Goal: Task Accomplishment & Management: Manage account settings

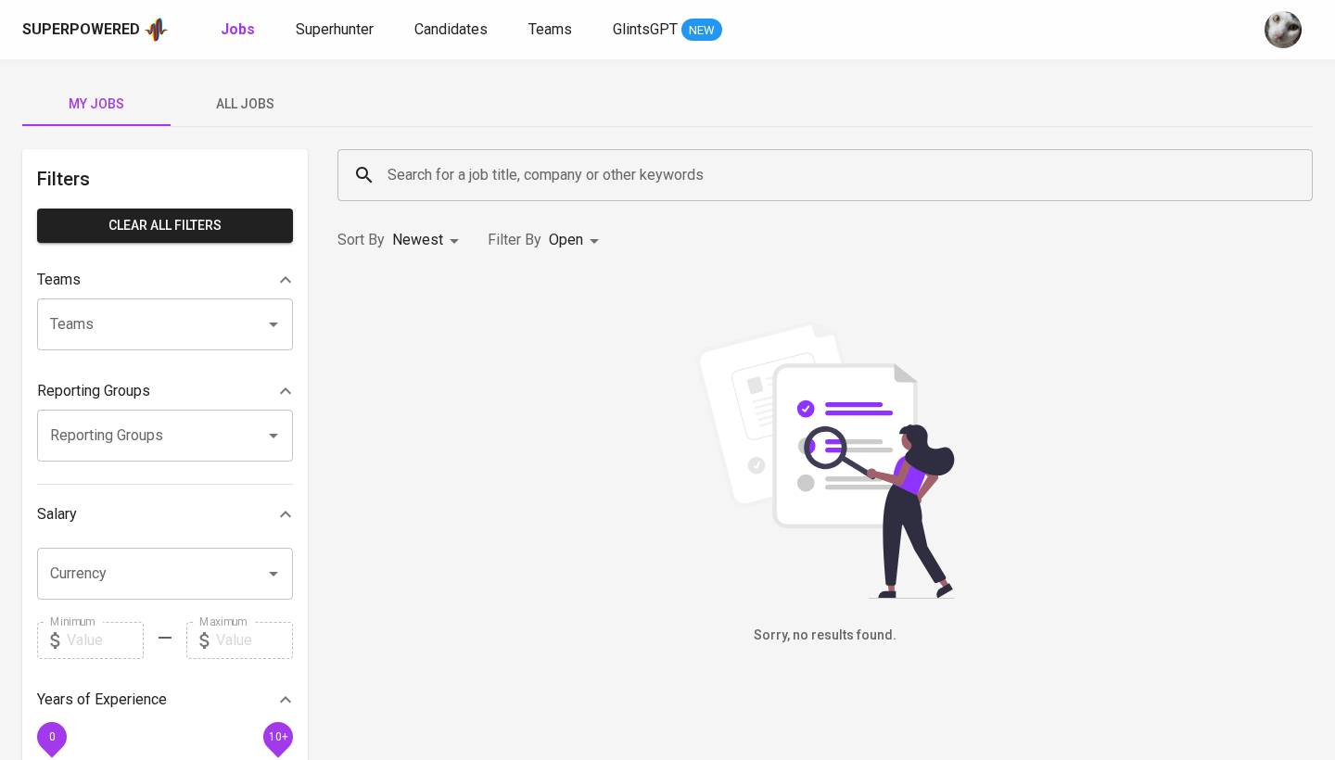
click at [794, 172] on input "Search for a job title, company or other keywords" at bounding box center [830, 175] width 894 height 35
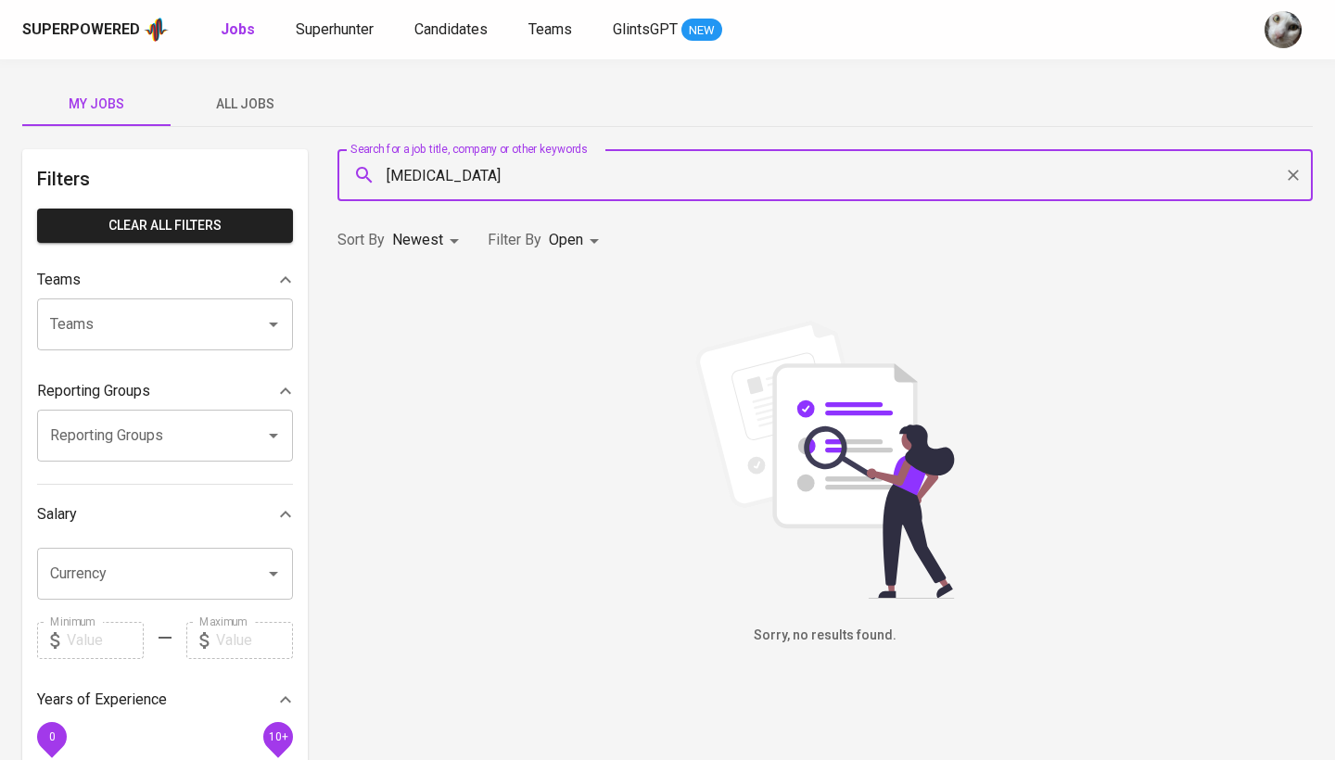
type input "[MEDICAL_DATA]"
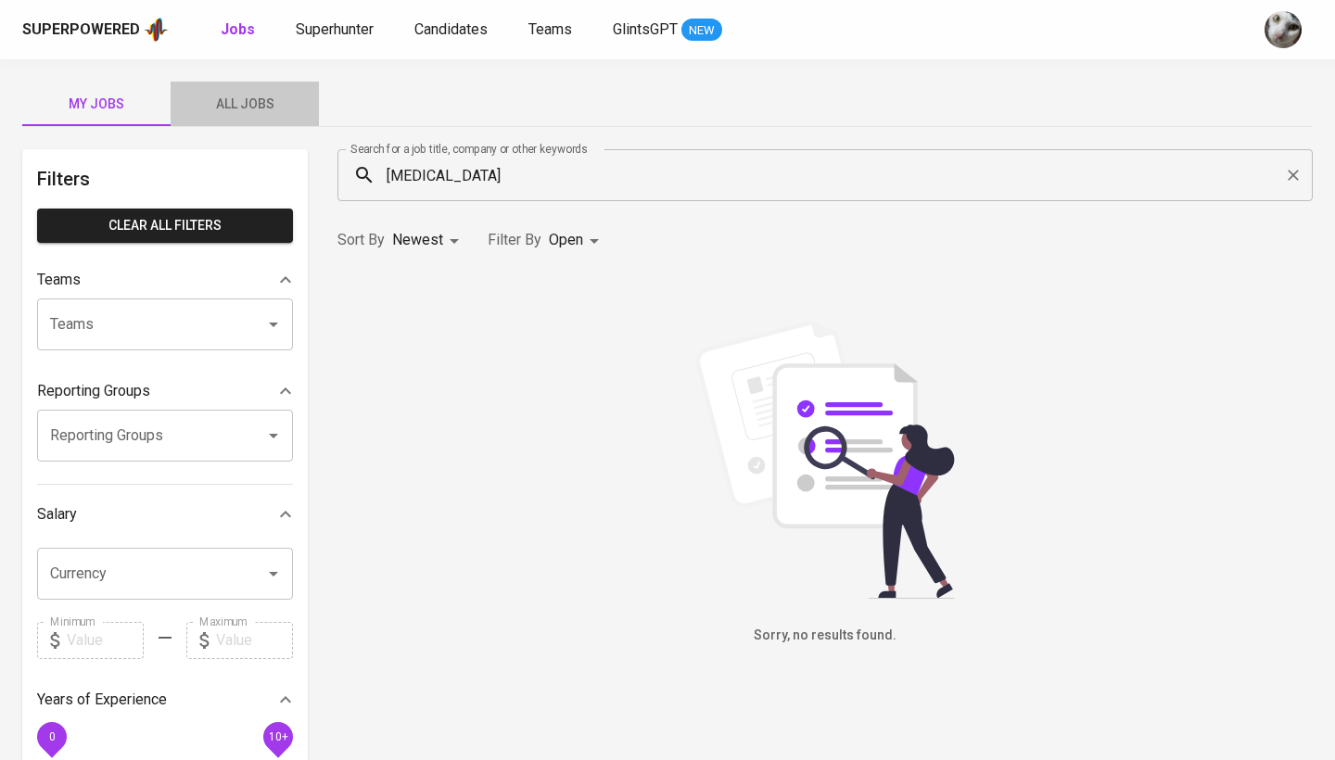
click at [272, 121] on button "All Jobs" at bounding box center [245, 104] width 148 height 45
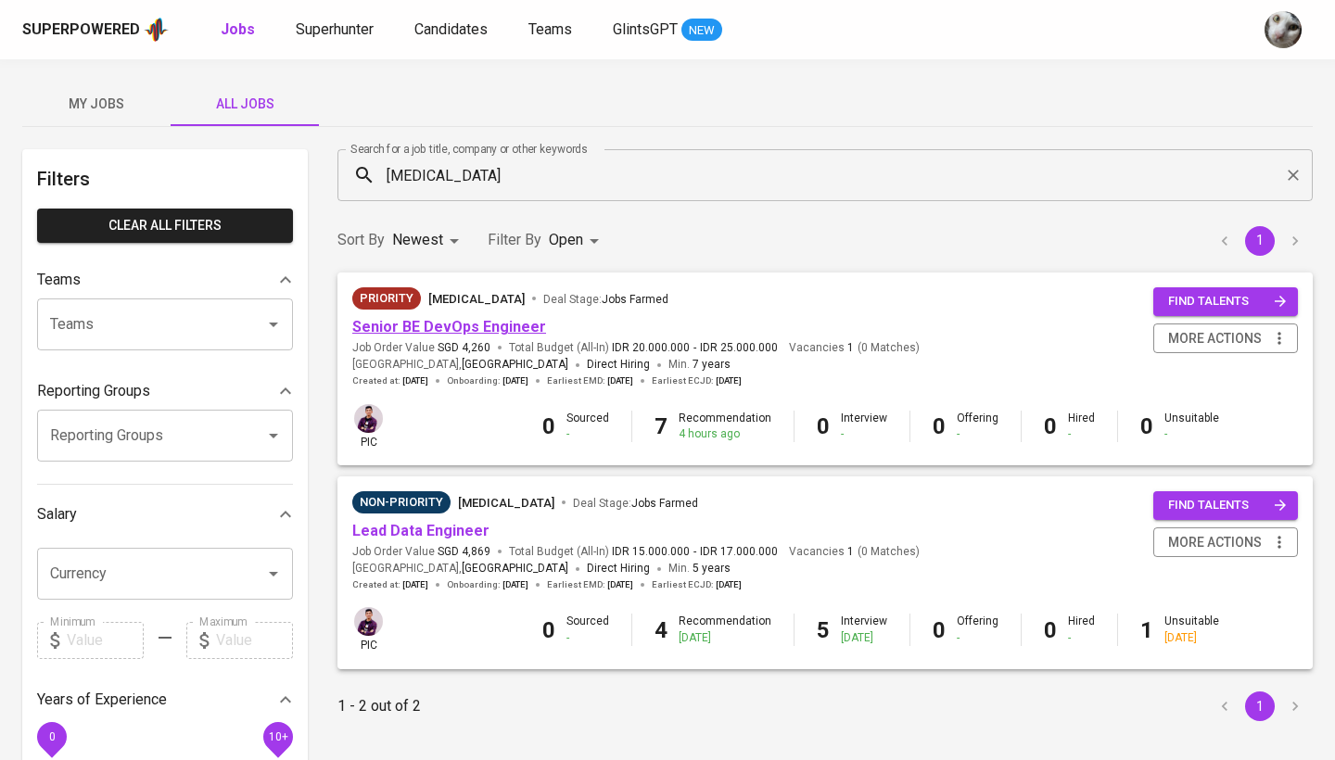
click at [481, 321] on link "Senior BE DevOps Engineer" at bounding box center [449, 327] width 194 height 18
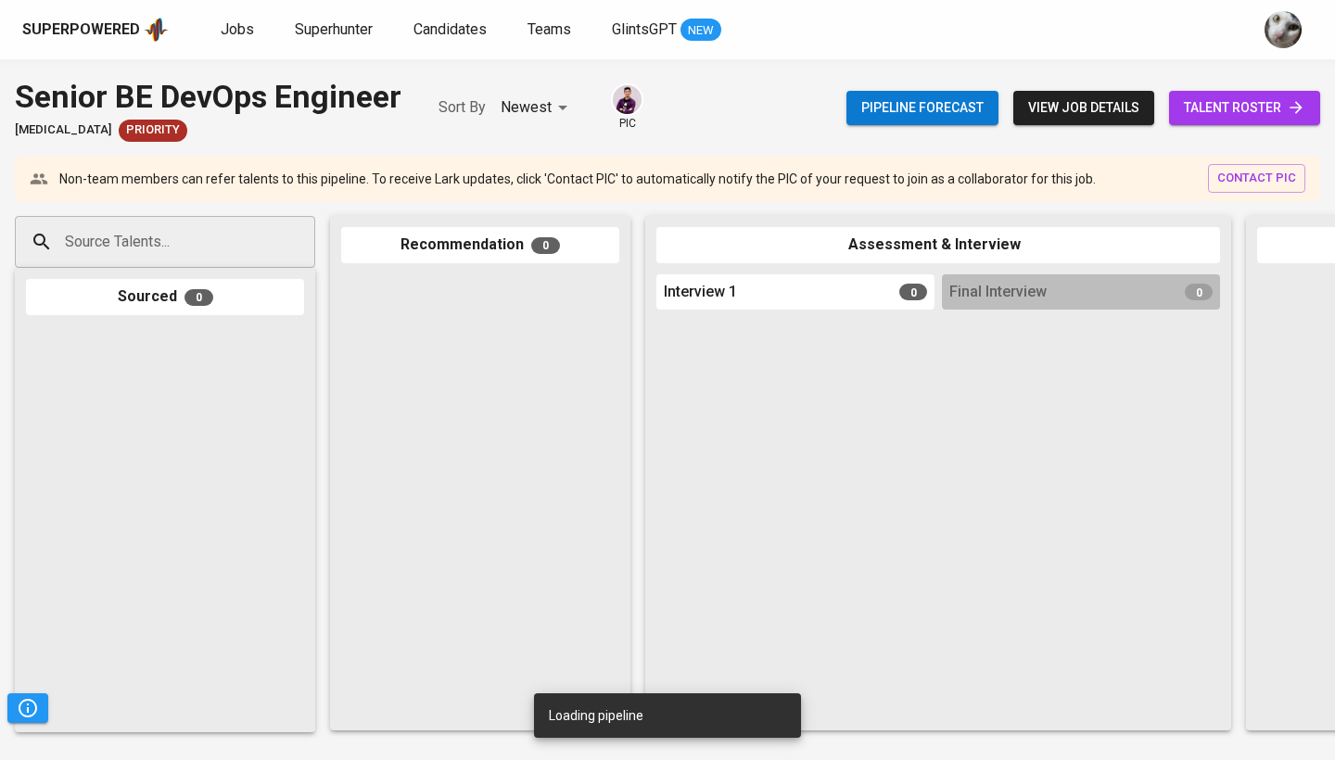
click at [1258, 111] on span "talent roster" at bounding box center [1244, 107] width 121 height 23
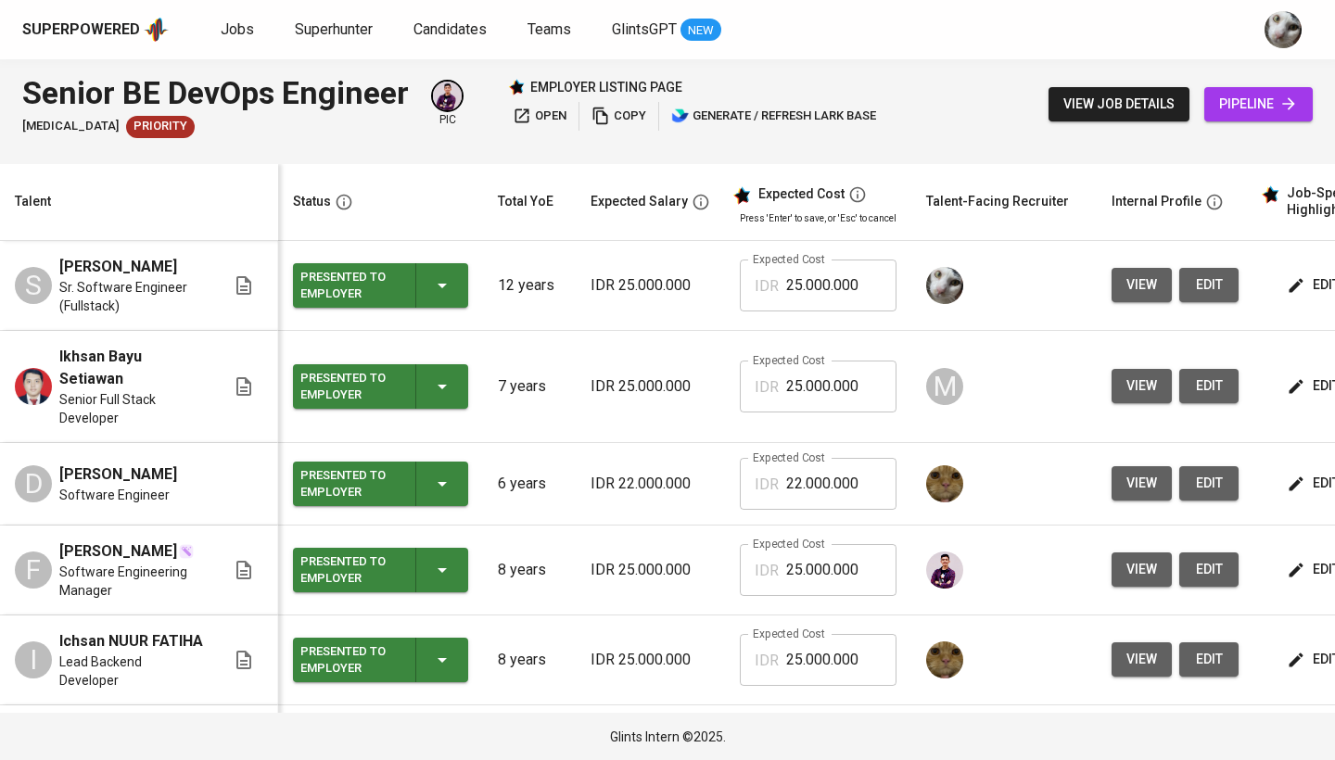
click at [1157, 283] on button "view" at bounding box center [1142, 285] width 60 height 34
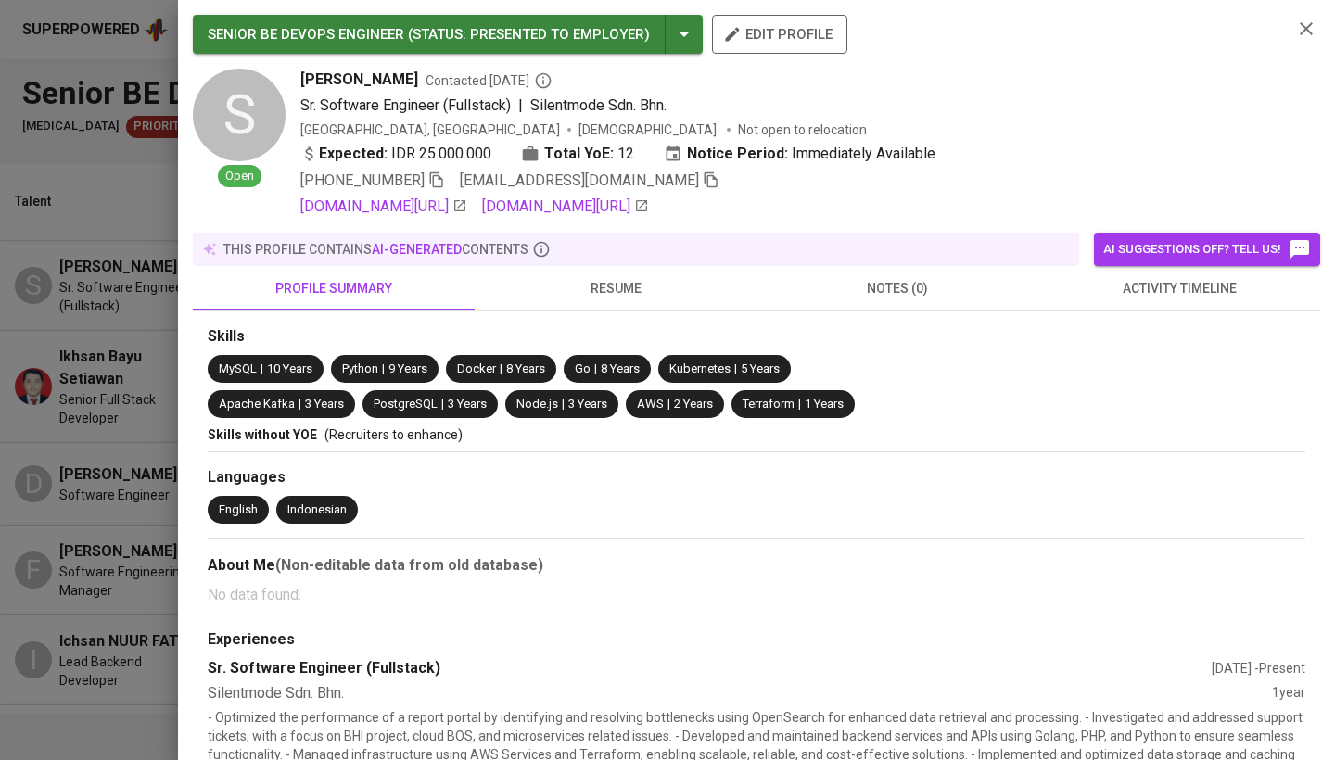
click at [703, 183] on icon "button" at bounding box center [711, 180] width 17 height 17
click at [134, 359] on div at bounding box center [667, 380] width 1335 height 760
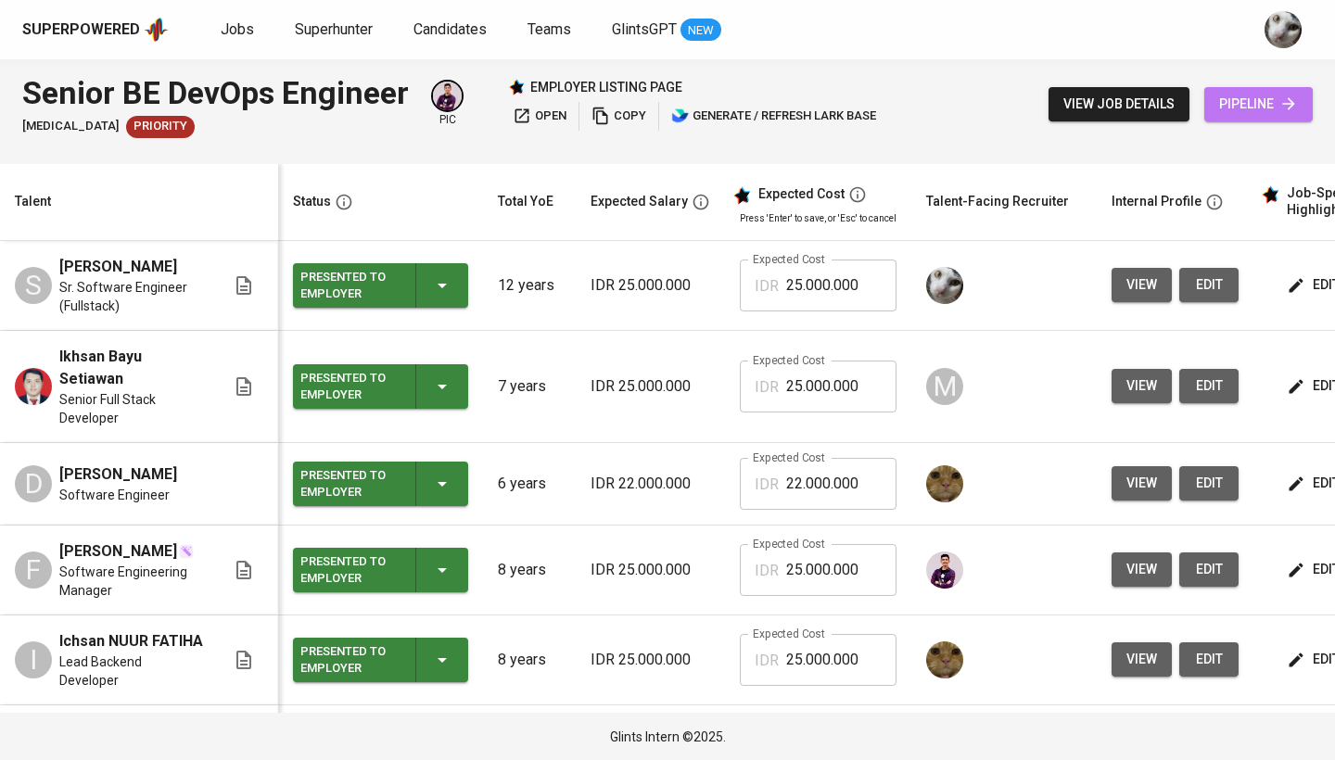
click at [1238, 96] on span "pipeline" at bounding box center [1258, 104] width 79 height 23
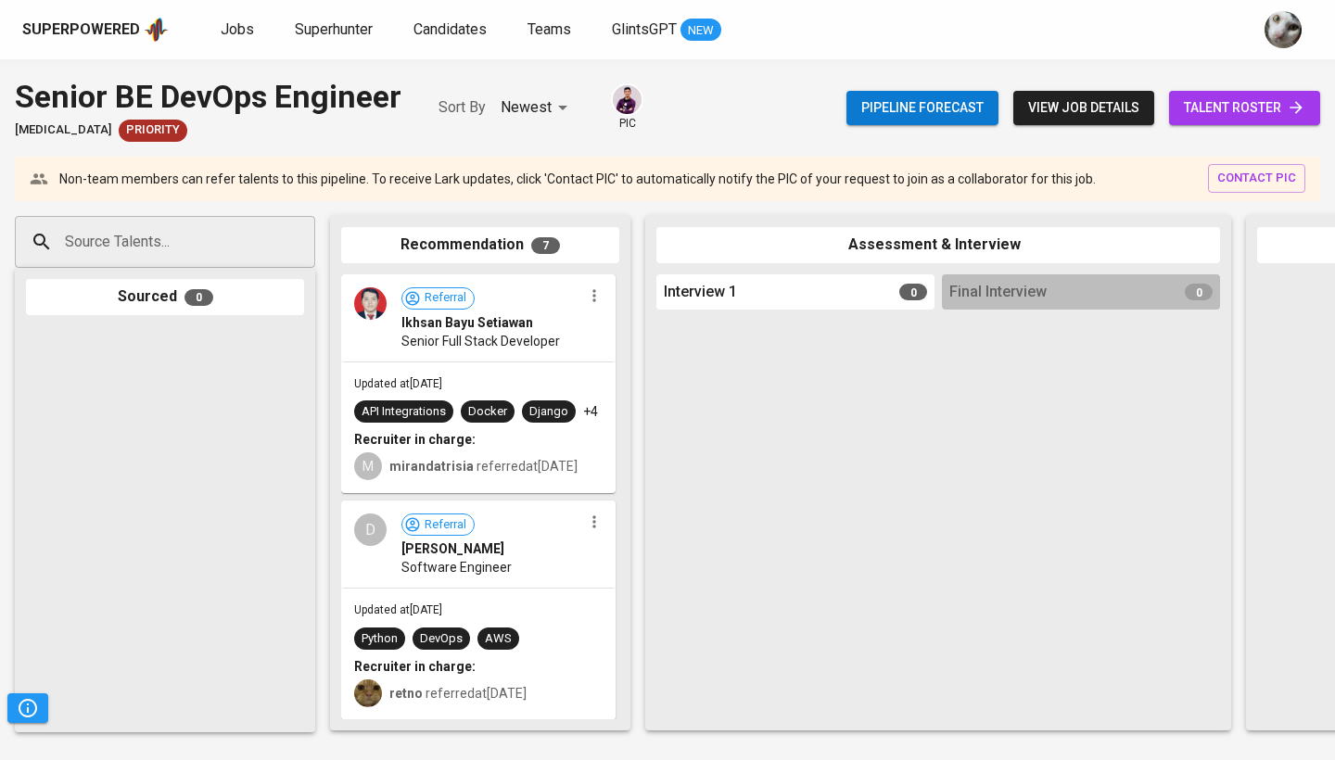
click at [247, 248] on input "Source Talents..." at bounding box center [157, 241] width 195 height 35
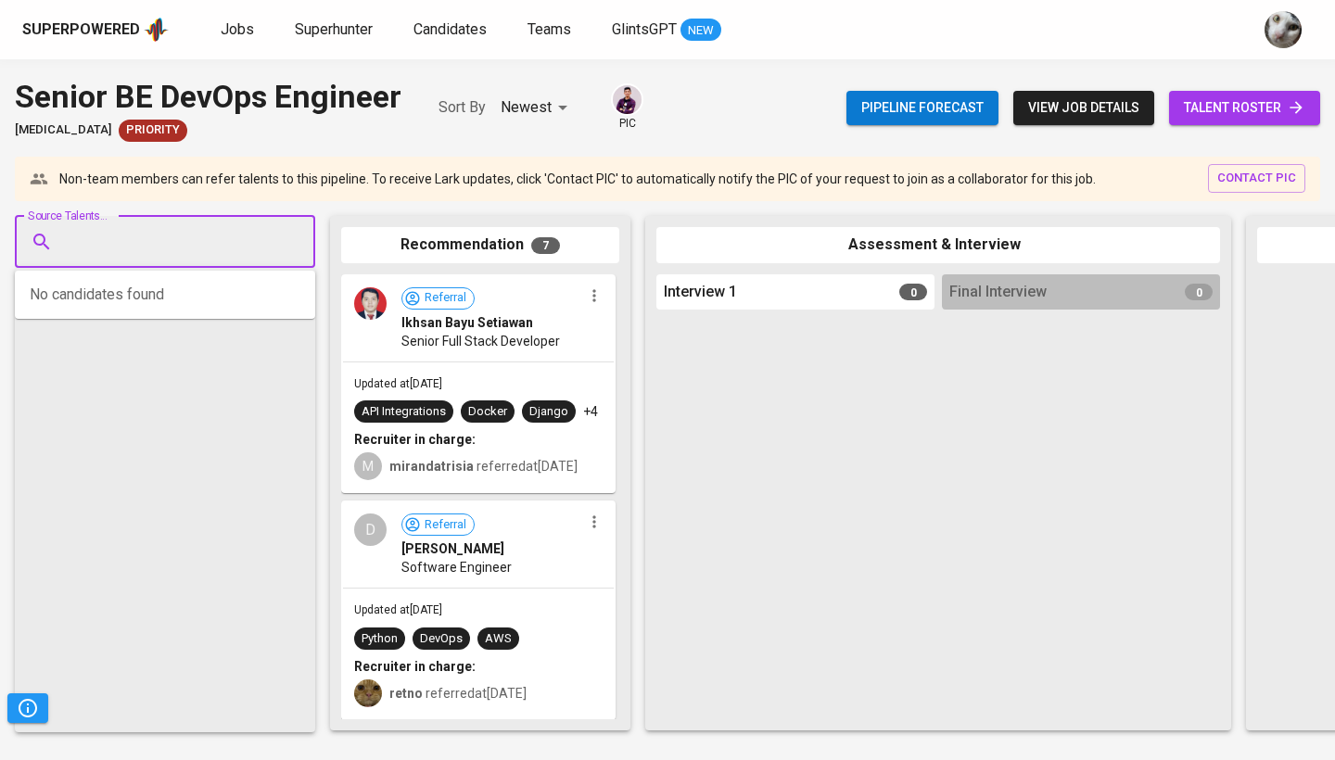
paste input "[EMAIL_ADDRESS][DOMAIN_NAME]"
type input "[EMAIL_ADDRESS][DOMAIN_NAME]"
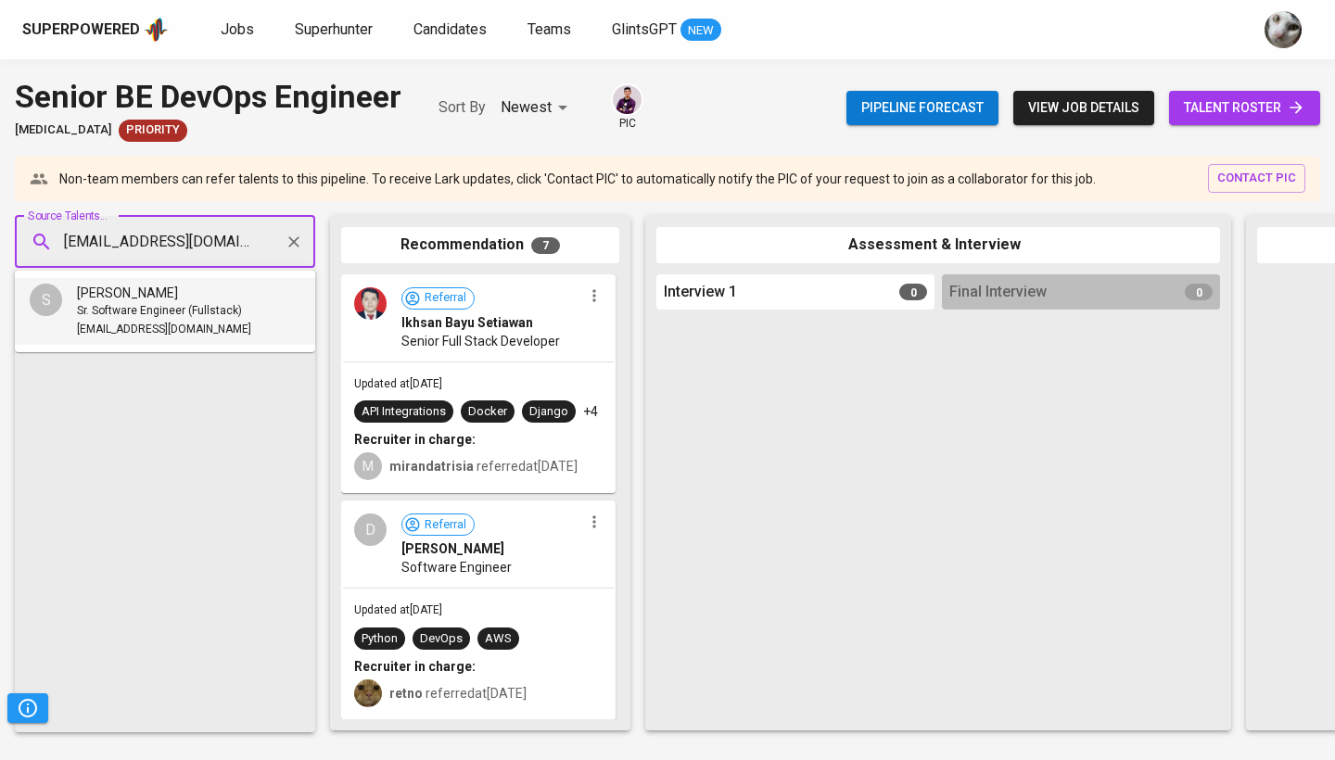
click at [219, 302] on span "Sr. Software Engineer (Fullstack)" at bounding box center [159, 311] width 165 height 19
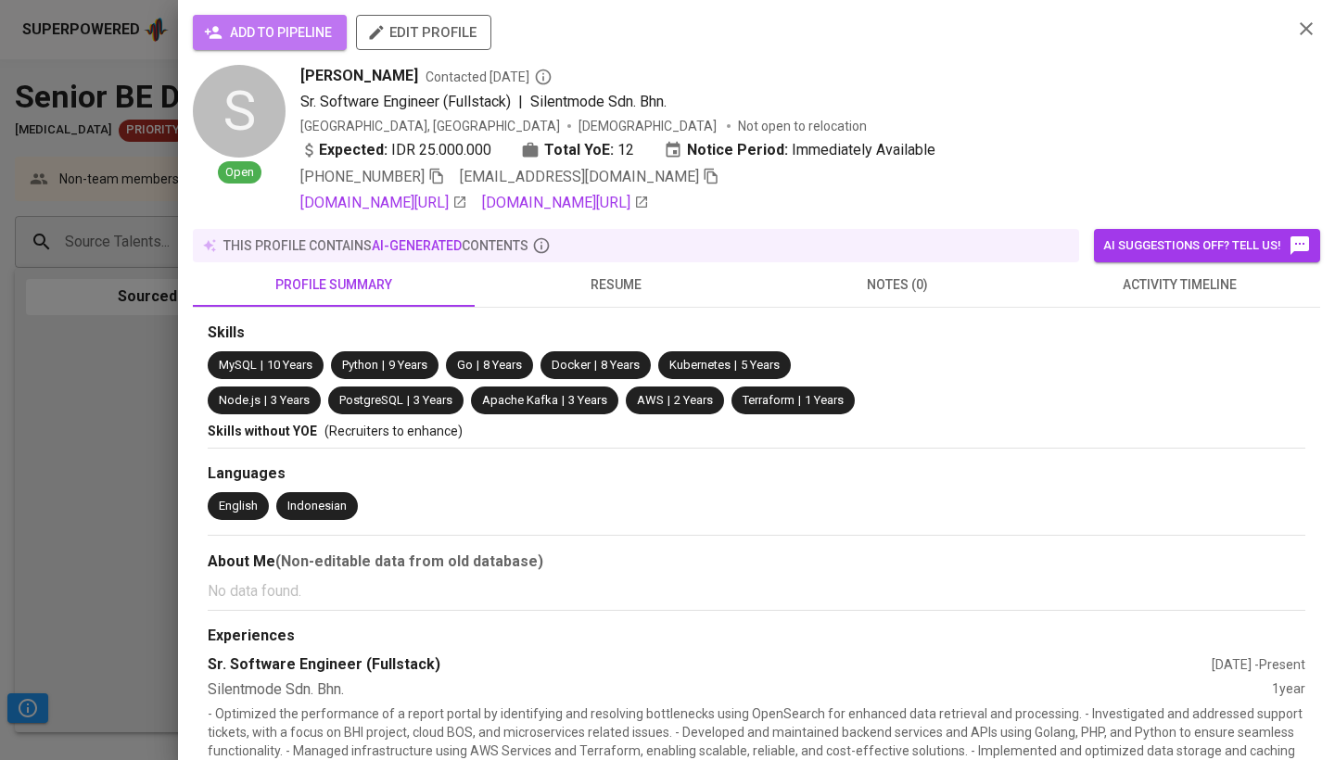
click at [278, 40] on span "add to pipeline" at bounding box center [270, 32] width 124 height 23
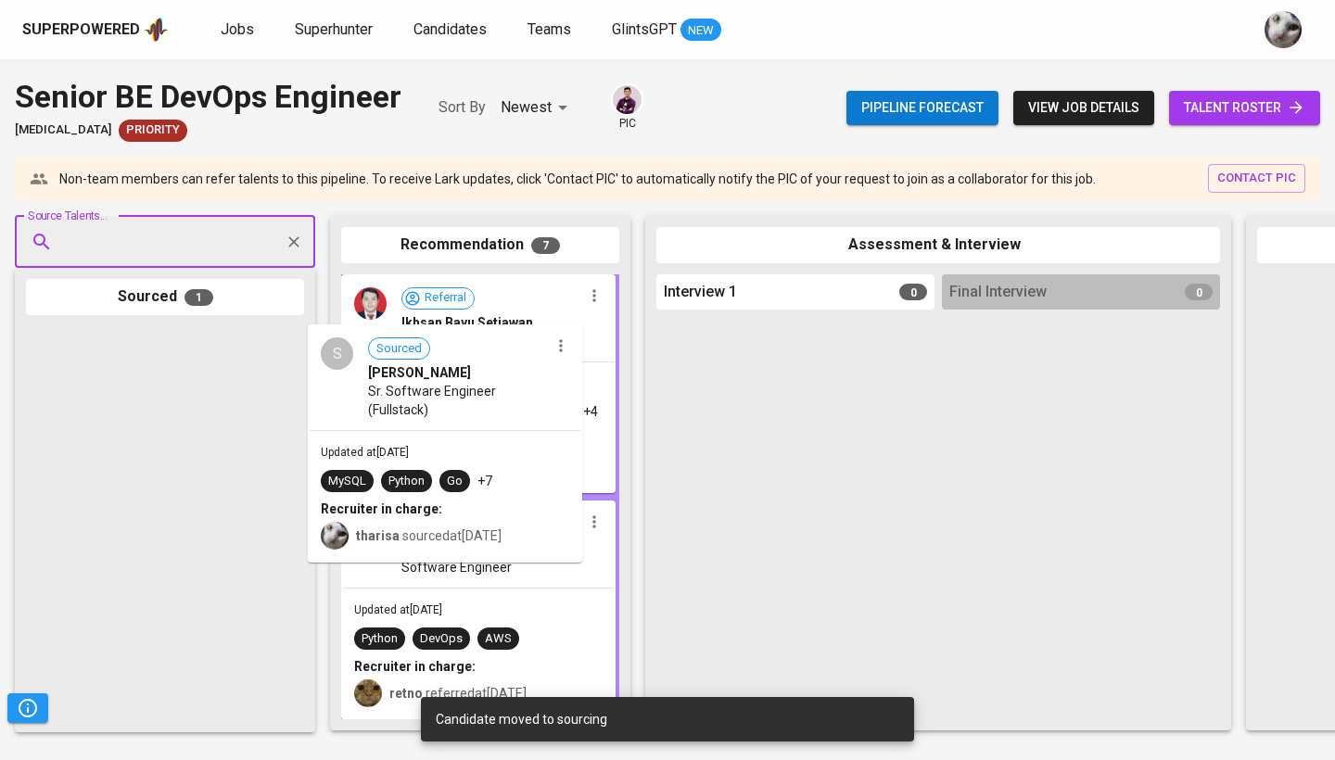
drag, startPoint x: 204, startPoint y: 389, endPoint x: 505, endPoint y: 389, distance: 301.3
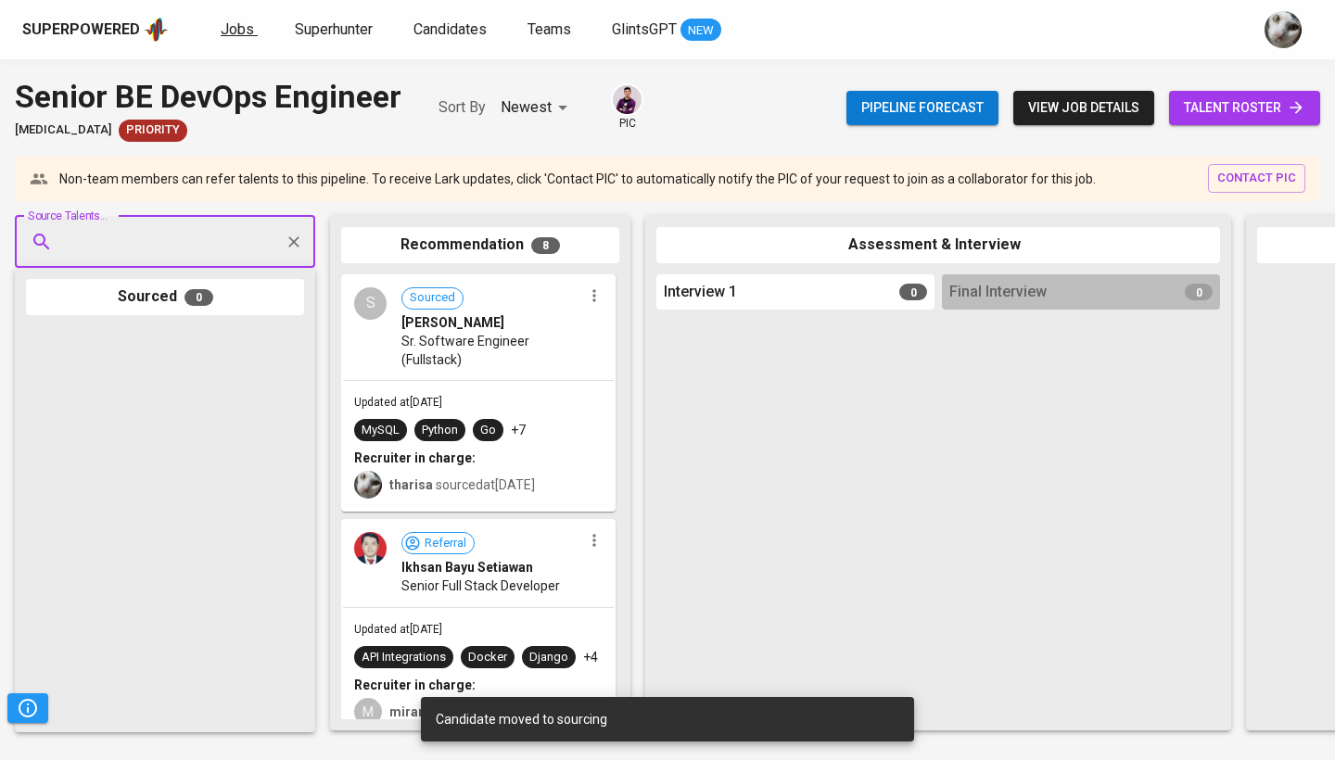
click at [223, 28] on span "Jobs" at bounding box center [237, 29] width 33 height 18
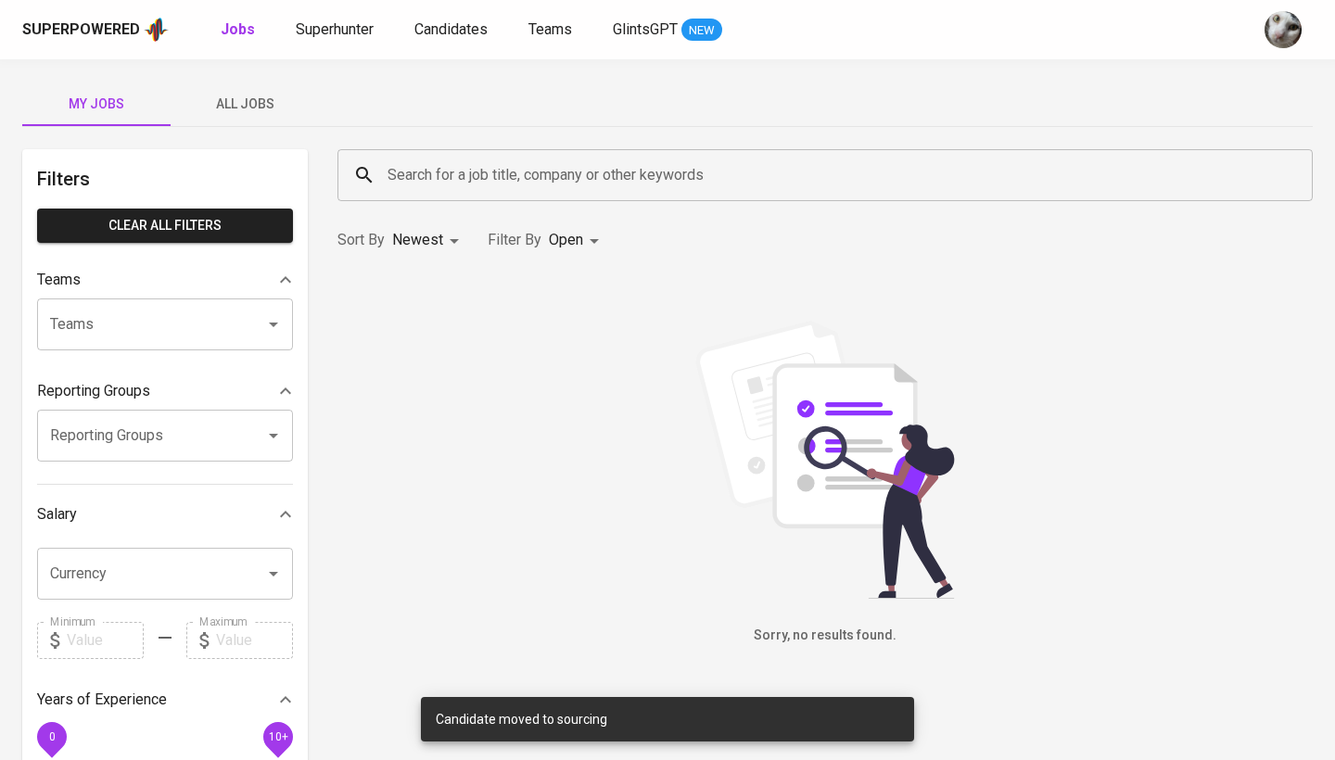
click at [250, 109] on span "All Jobs" at bounding box center [245, 104] width 126 height 23
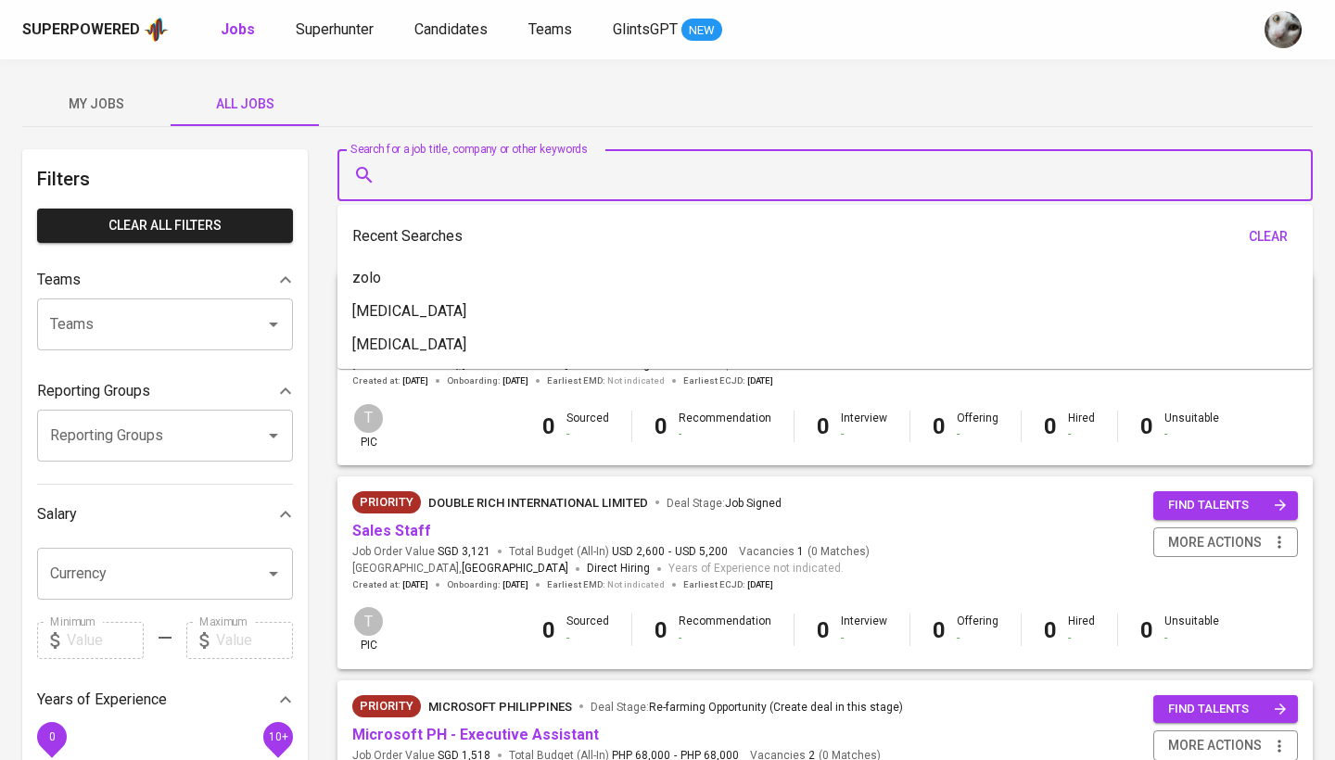
click at [412, 174] on input "Search for a job title, company or other keywords" at bounding box center [830, 175] width 894 height 35
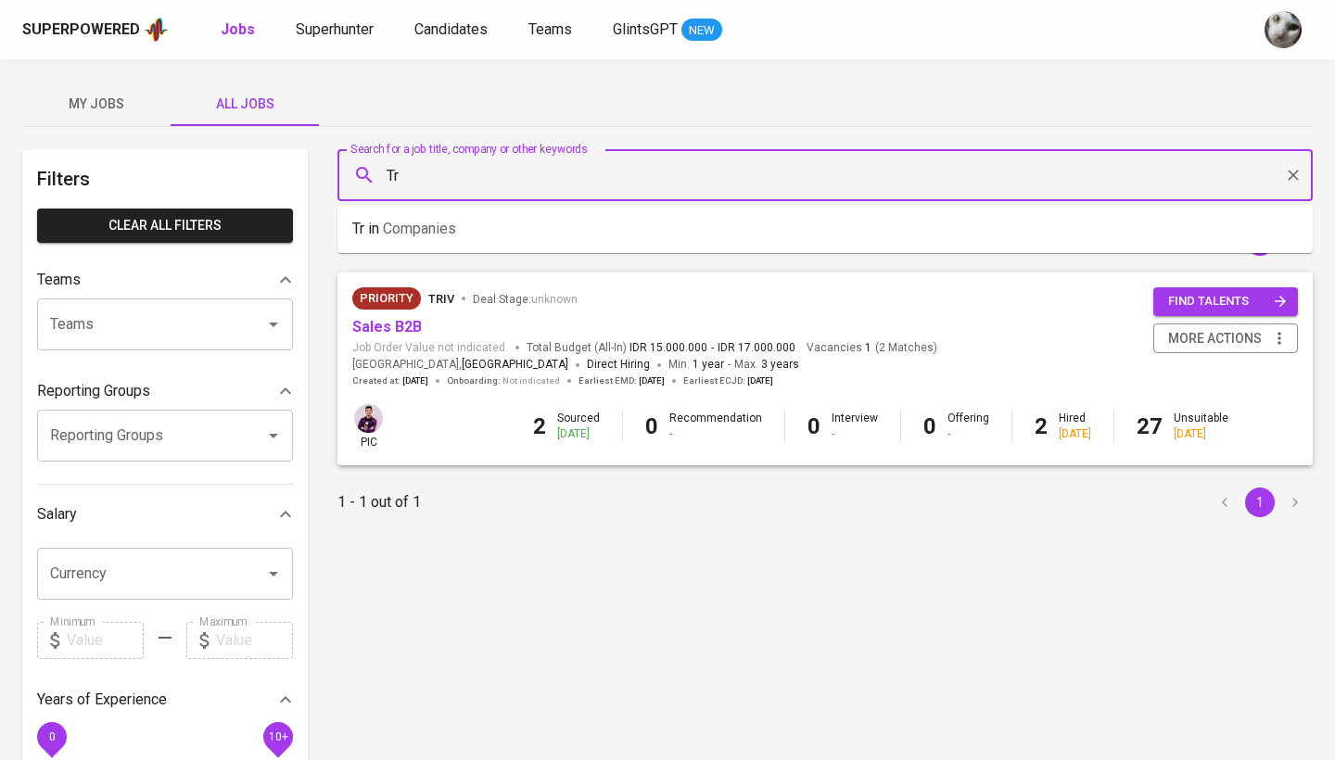
type input "T"
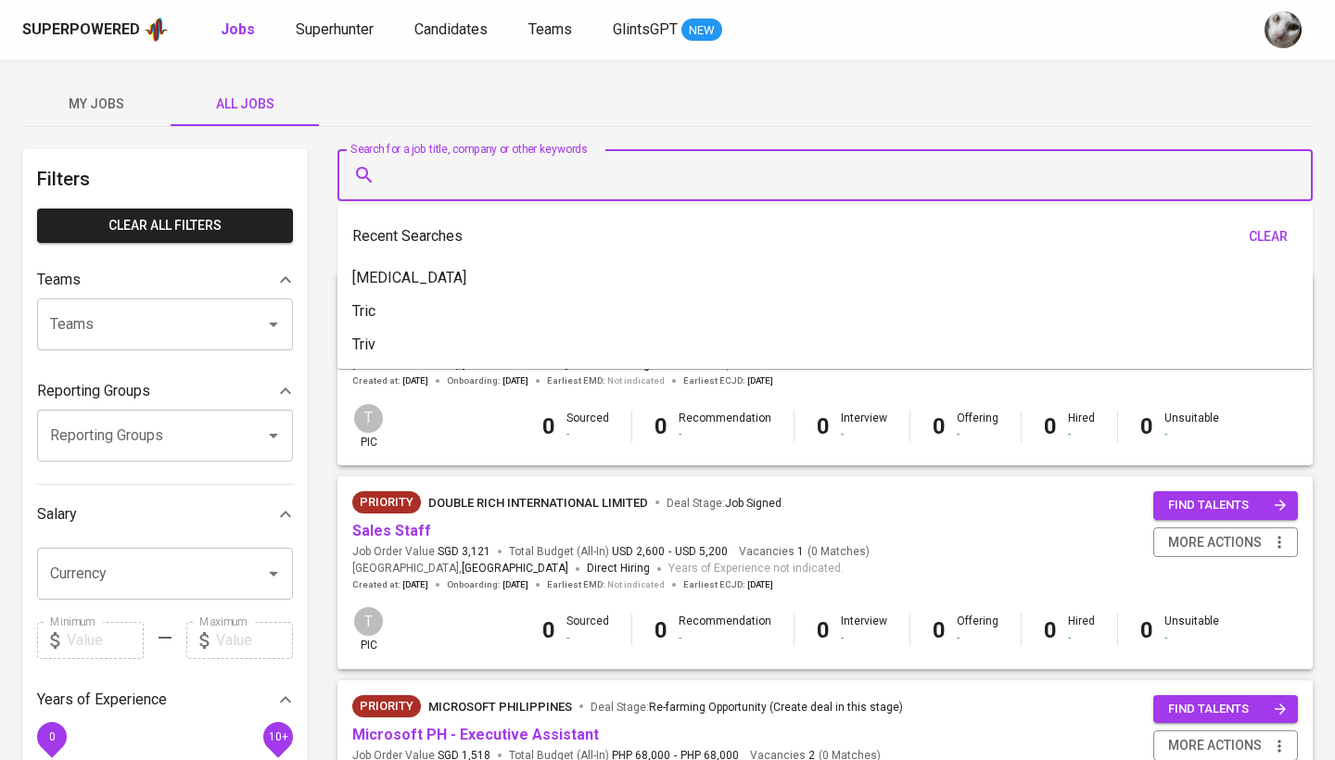
type input "O"
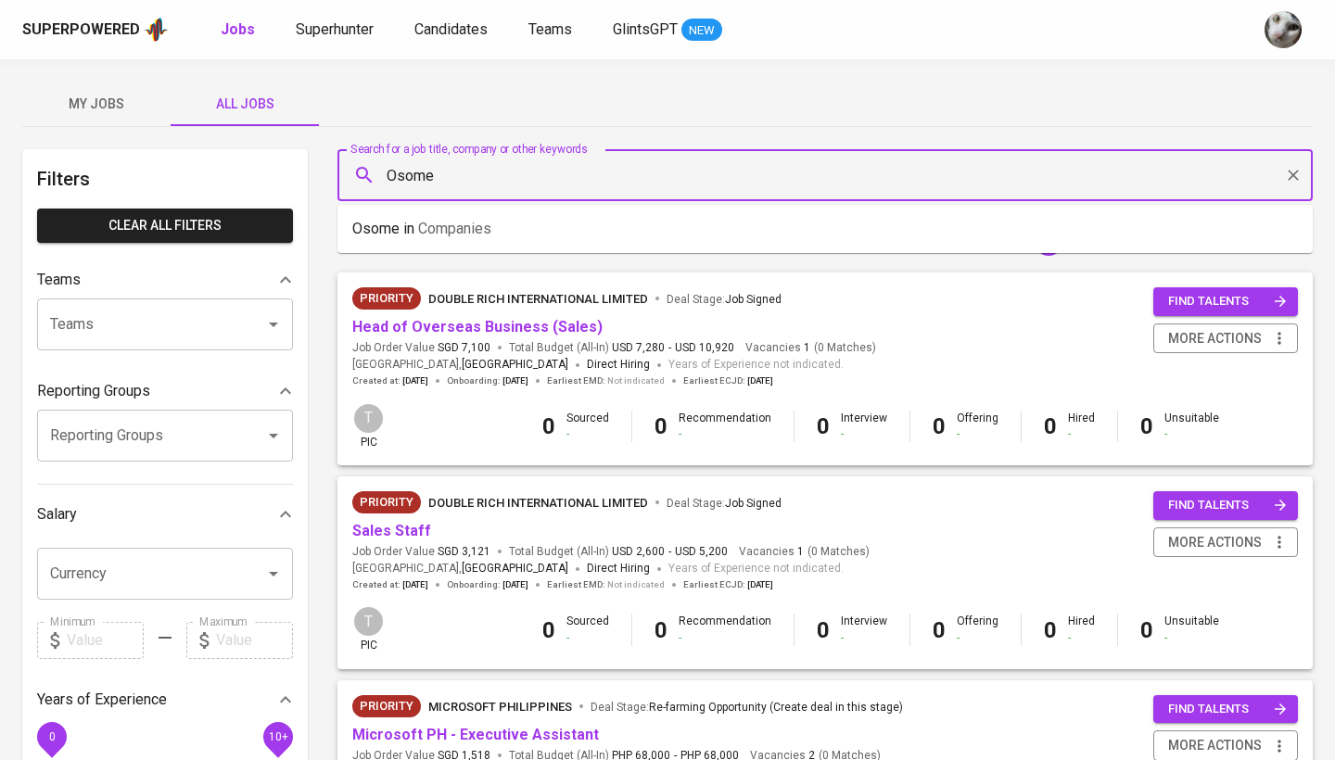
type input "Osome"
